Goal: Task Accomplishment & Management: Use online tool/utility

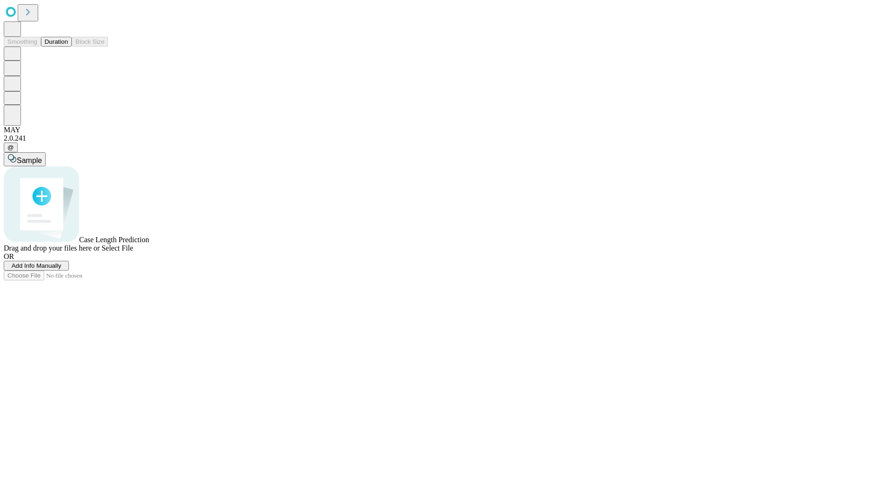
click at [68, 47] on button "Duration" at bounding box center [56, 42] width 31 height 10
click at [61, 269] on span "Add Info Manually" at bounding box center [37, 265] width 50 height 7
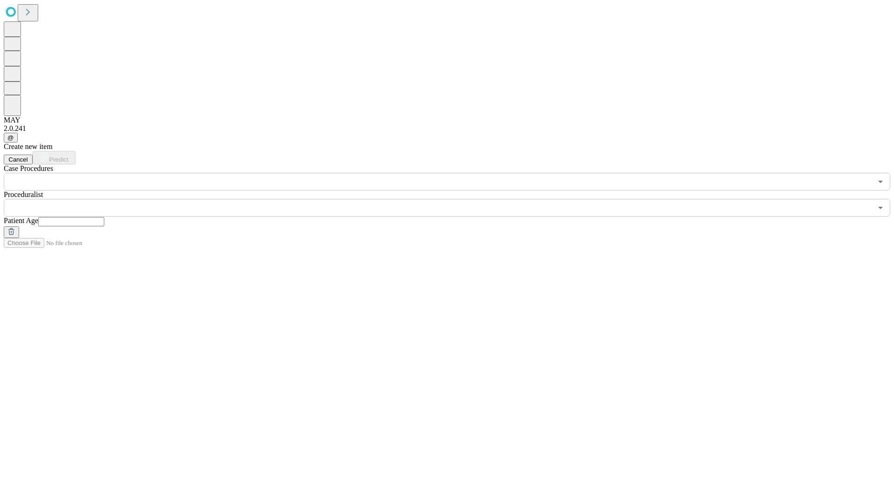
click at [104, 217] on input "text" at bounding box center [71, 221] width 66 height 9
type input "**"
click at [454, 199] on input "text" at bounding box center [438, 208] width 869 height 18
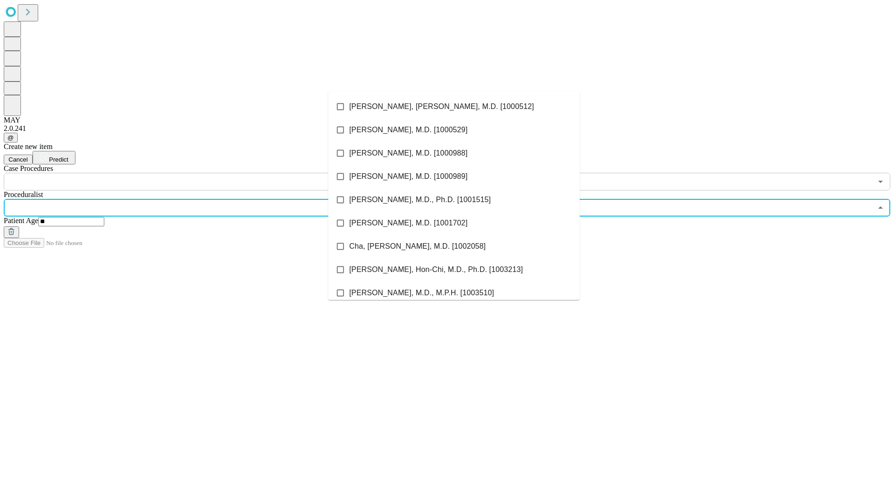
click at [454, 107] on li "[PERSON_NAME], [PERSON_NAME], M.D. [1000512]" at bounding box center [454, 106] width 252 height 23
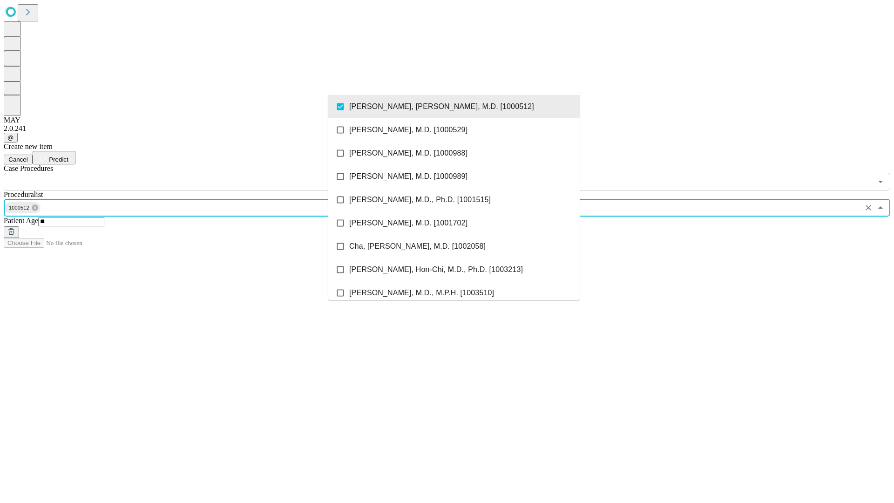
click at [196, 173] on input "text" at bounding box center [438, 182] width 869 height 18
